Goal: Task Accomplishment & Management: Manage account settings

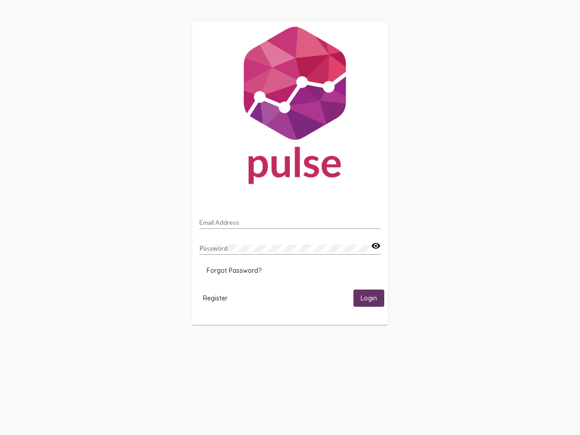
click at [290, 220] on input "Email Address" at bounding box center [289, 222] width 181 height 7
click at [376, 246] on mat-icon "visibility" at bounding box center [376, 246] width 10 height 11
click at [234, 270] on span "Forgot Password?" at bounding box center [234, 270] width 55 height 8
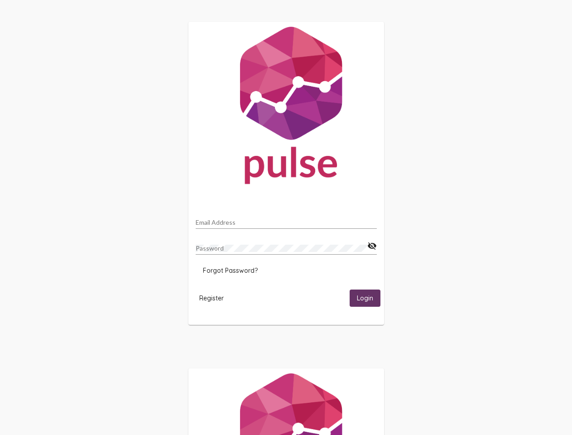
click at [215, 298] on span "Register" at bounding box center [211, 298] width 24 height 8
click at [369, 298] on span "Login" at bounding box center [365, 299] width 16 height 8
